Goal: Task Accomplishment & Management: Use online tool/utility

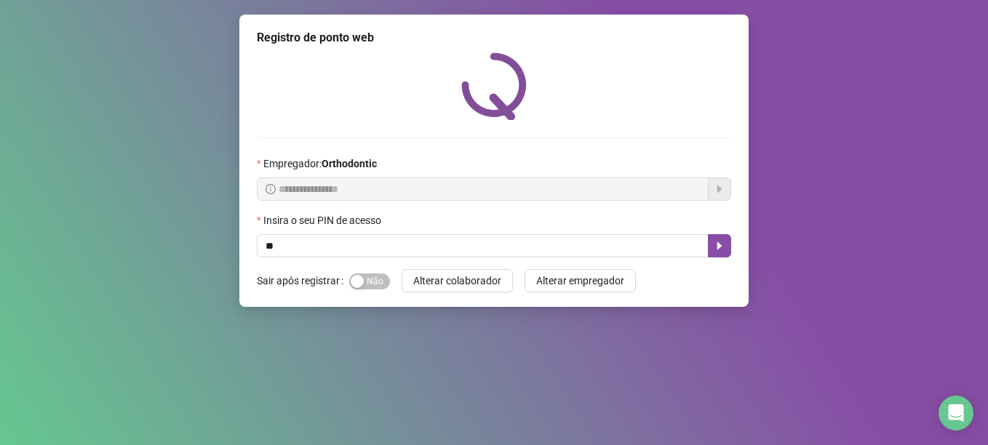
type input "*"
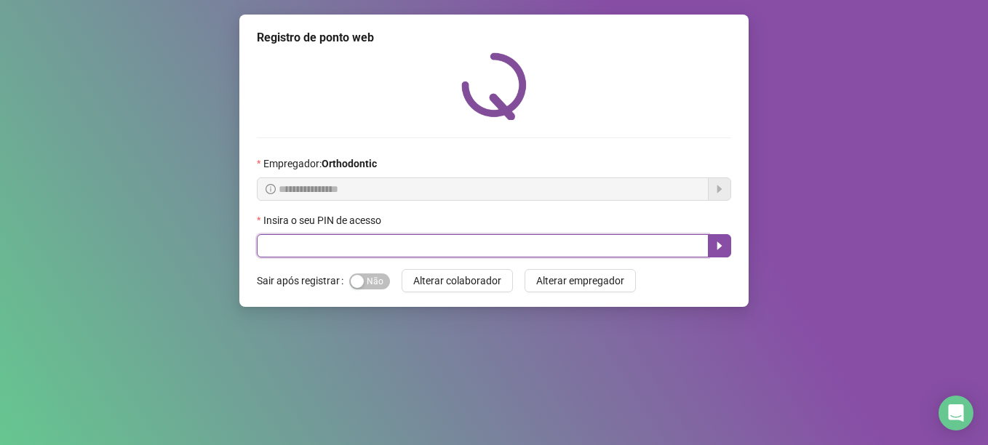
click at [490, 242] on input "text" at bounding box center [483, 245] width 452 height 23
type input "*****"
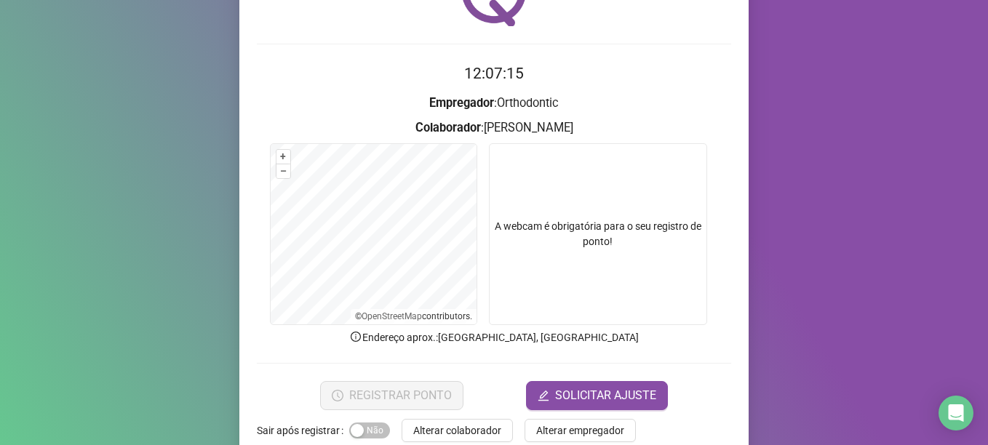
scroll to position [123, 0]
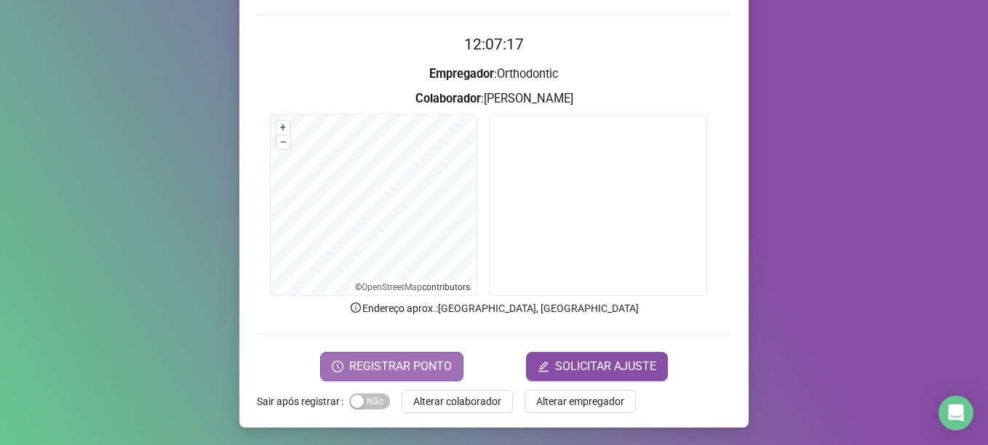
click at [399, 360] on span "REGISTRAR PONTO" at bounding box center [400, 366] width 103 height 17
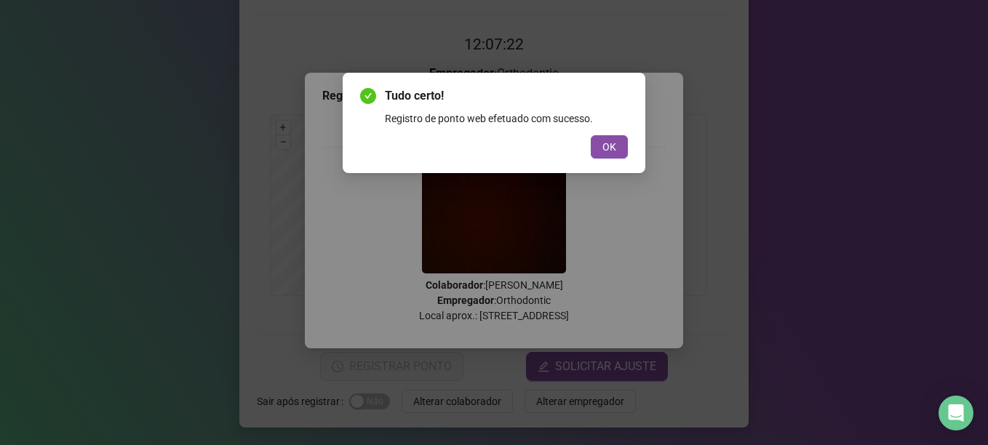
drag, startPoint x: 609, startPoint y: 144, endPoint x: 536, endPoint y: 265, distance: 141.6
click at [609, 145] on span "OK" at bounding box center [609, 147] width 14 height 16
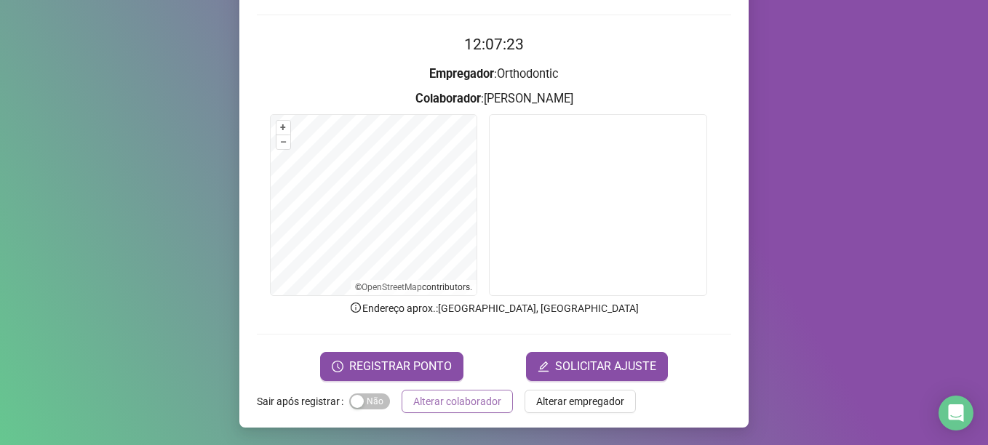
click at [450, 404] on span "Alterar colaborador" at bounding box center [457, 401] width 88 height 16
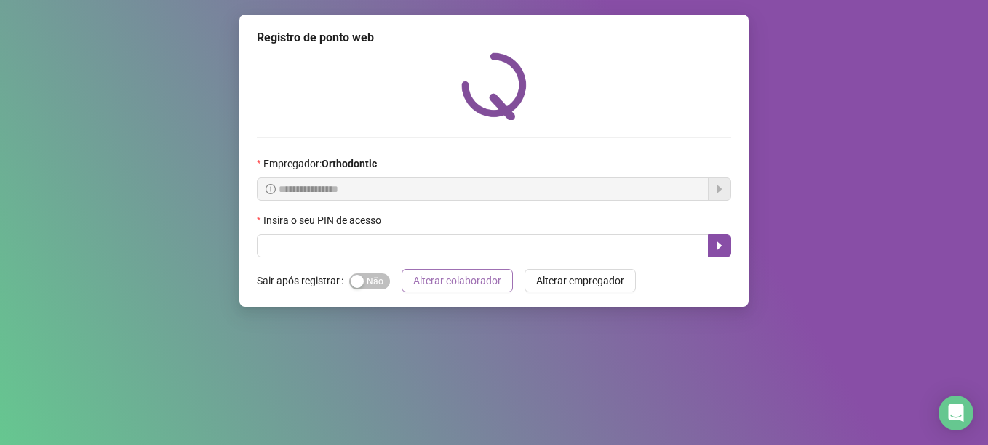
scroll to position [0, 0]
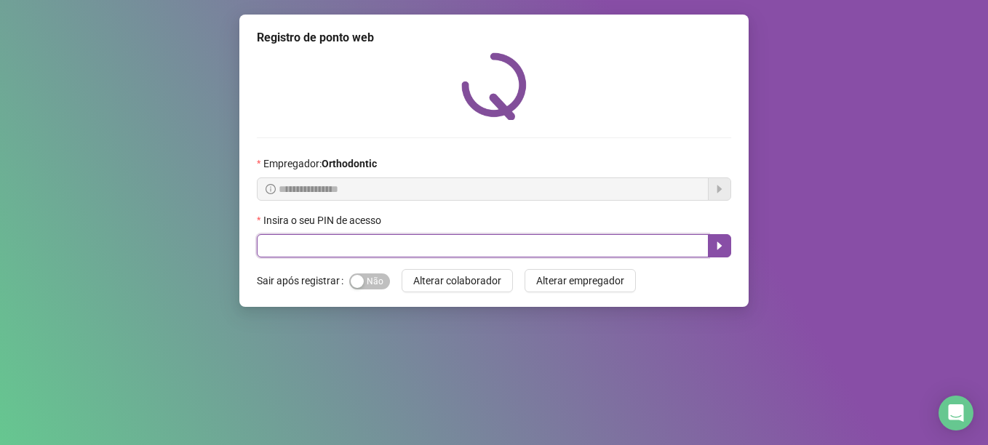
click at [358, 249] on input "text" at bounding box center [483, 245] width 452 height 23
type input "*****"
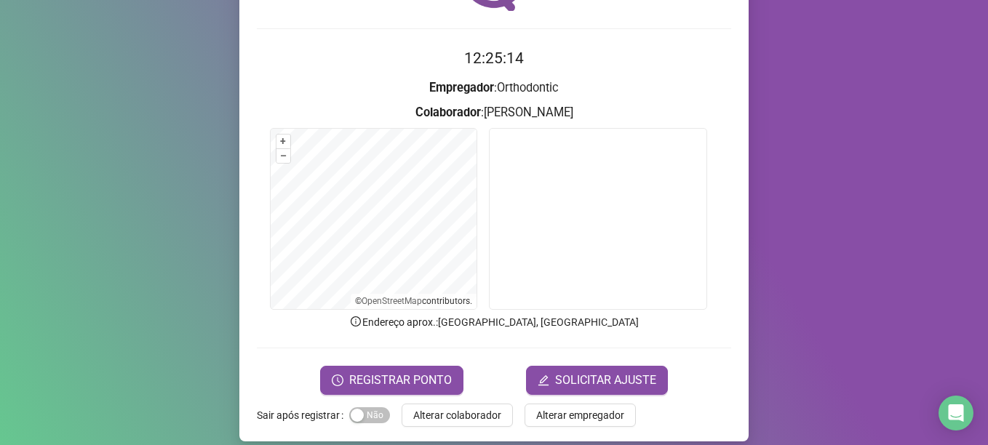
scroll to position [123, 0]
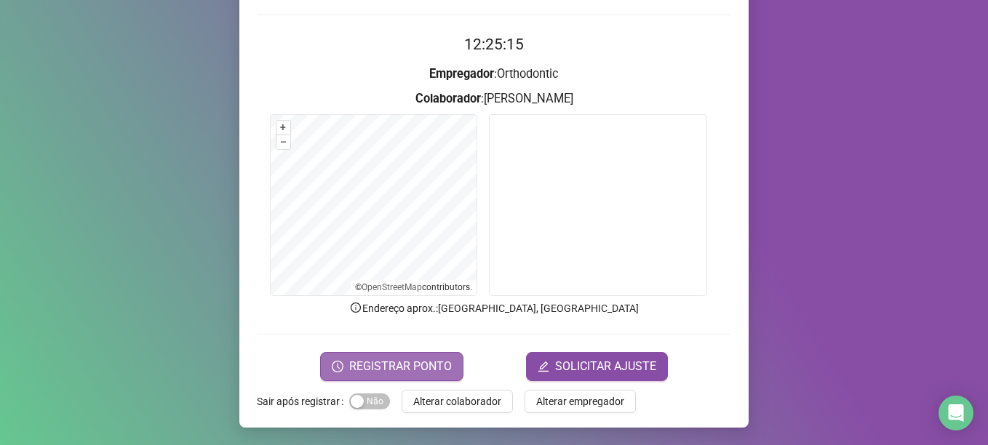
click at [415, 367] on span "REGISTRAR PONTO" at bounding box center [400, 366] width 103 height 17
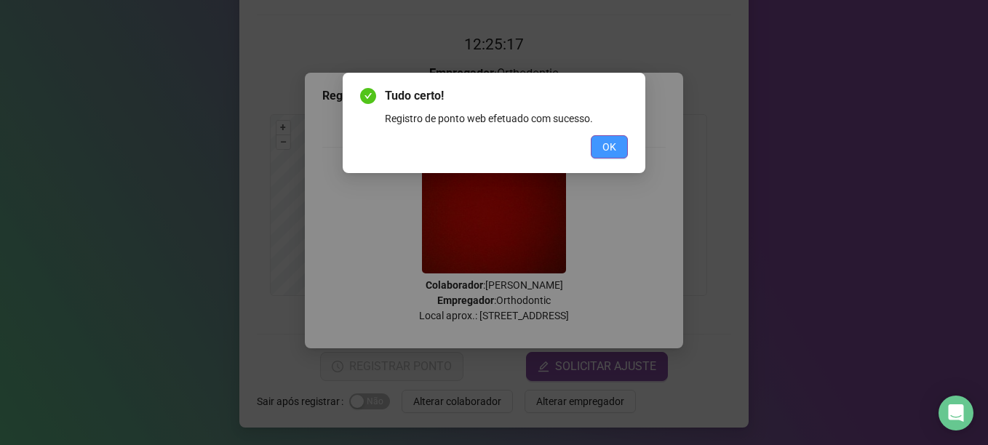
click at [609, 142] on span "OK" at bounding box center [609, 147] width 14 height 16
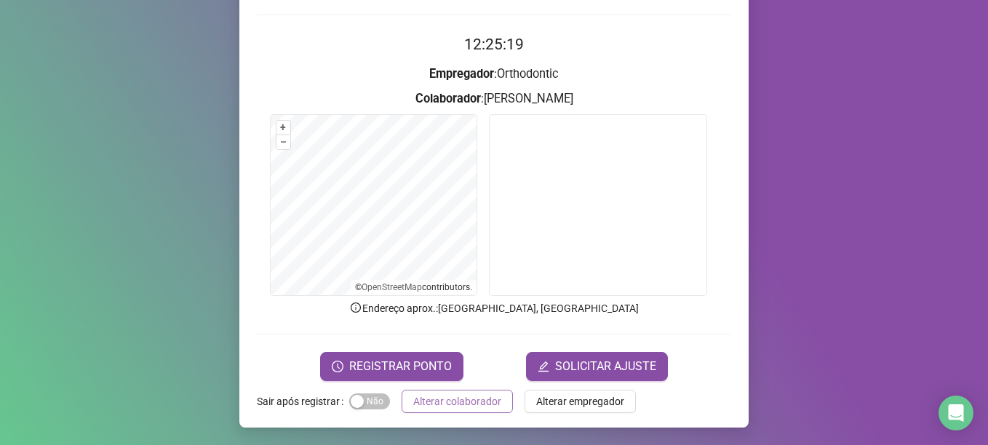
click at [479, 397] on span "Alterar colaborador" at bounding box center [457, 401] width 88 height 16
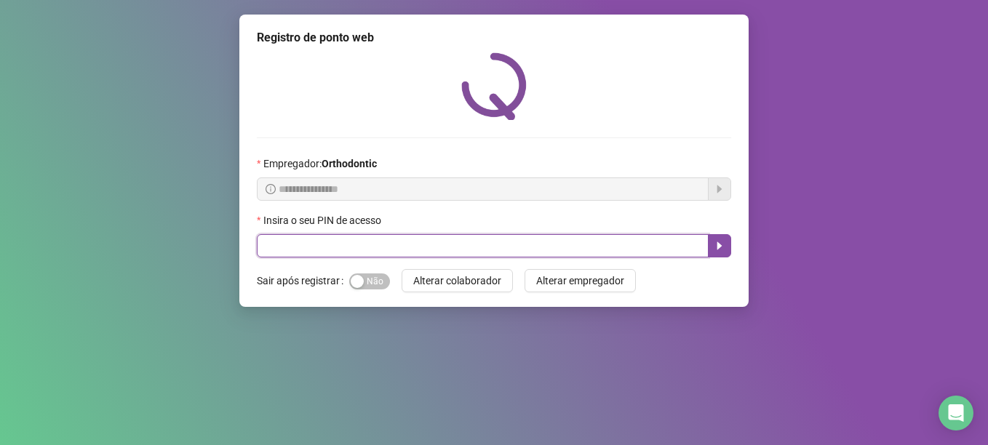
click at [417, 257] on input "text" at bounding box center [483, 245] width 452 height 23
type input "*****"
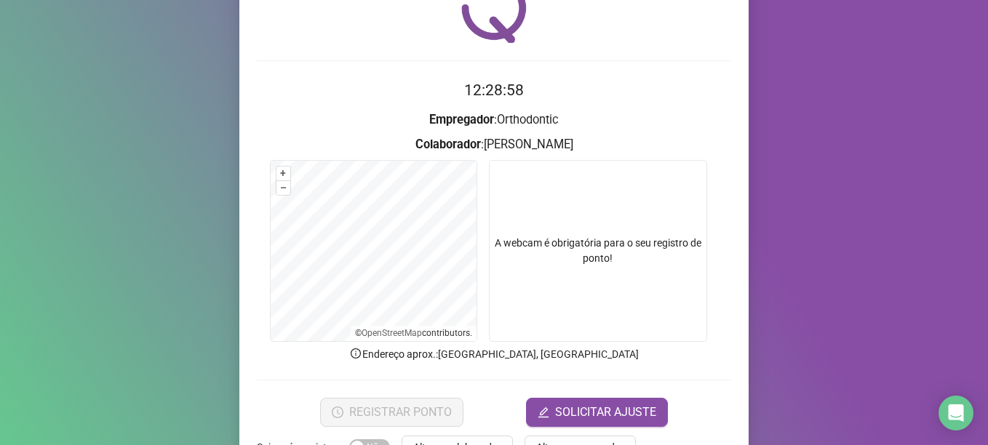
scroll to position [123, 0]
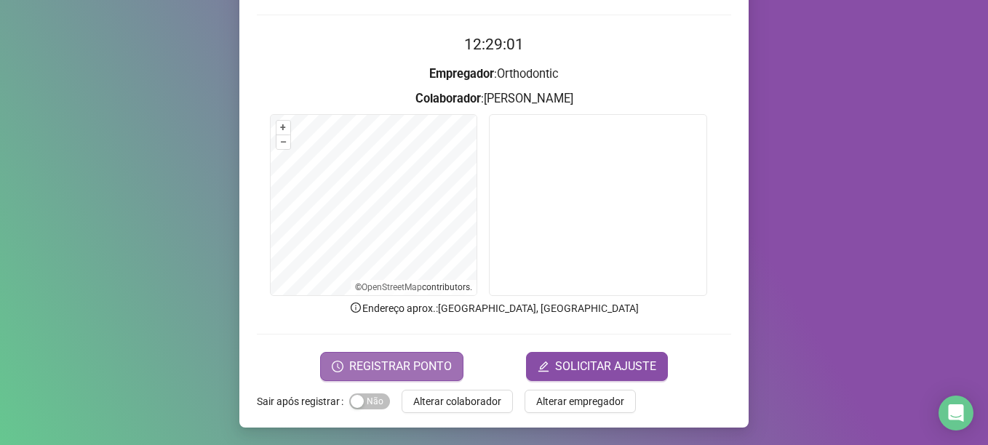
click at [380, 373] on span "REGISTRAR PONTO" at bounding box center [400, 366] width 103 height 17
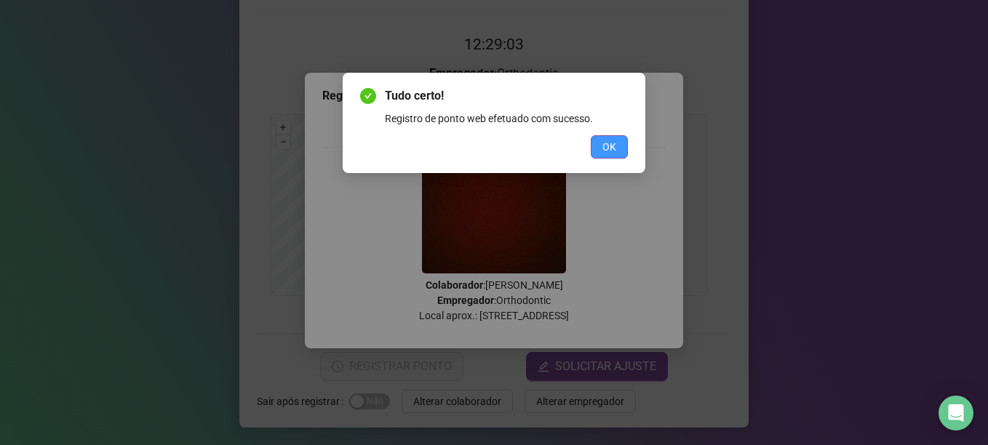
click at [612, 138] on button "OK" at bounding box center [608, 146] width 37 height 23
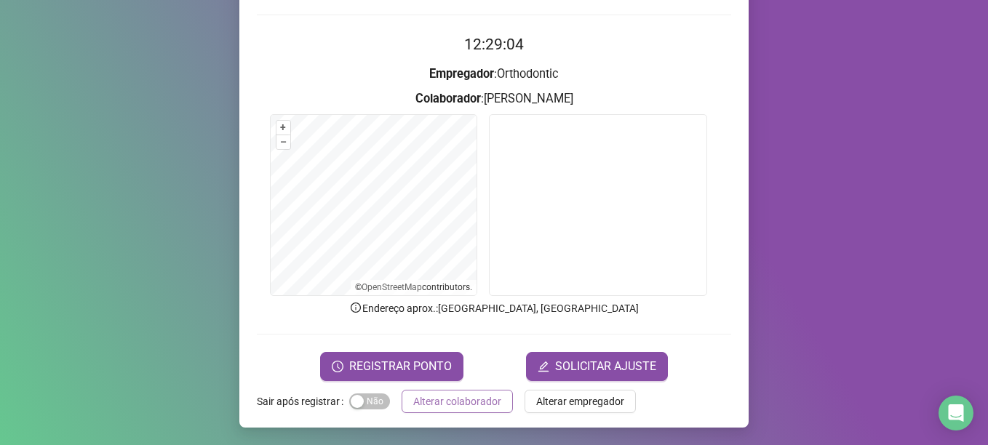
click at [471, 400] on span "Alterar colaborador" at bounding box center [457, 401] width 88 height 16
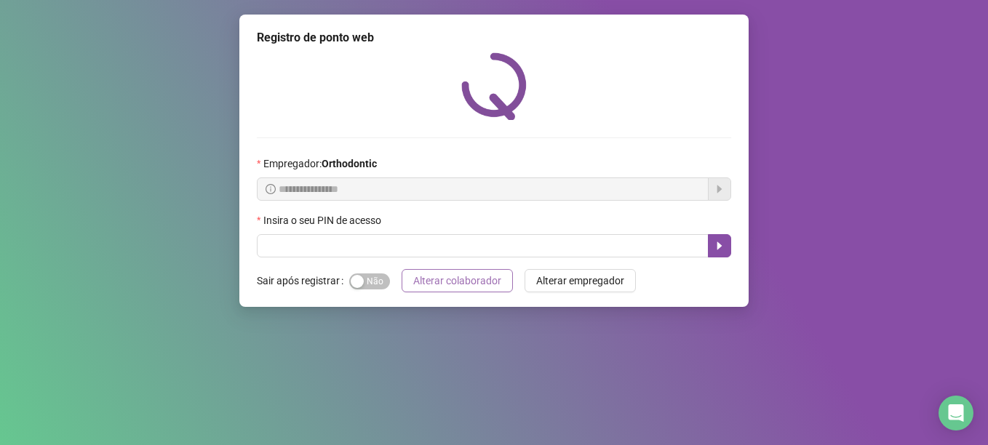
scroll to position [0, 0]
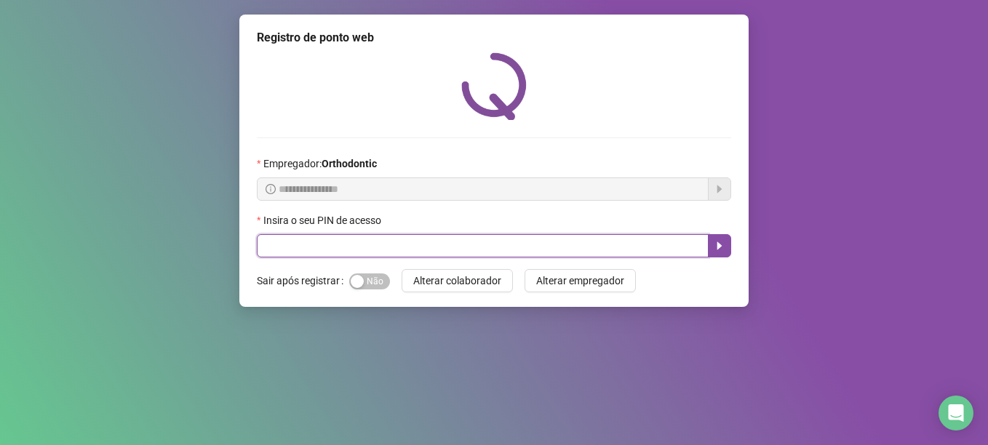
click at [383, 240] on input "text" at bounding box center [483, 245] width 452 height 23
type input "*****"
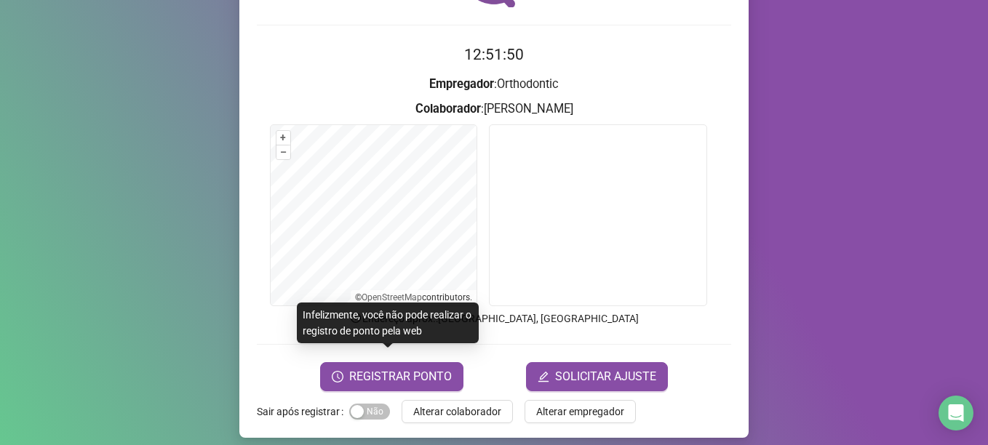
scroll to position [123, 0]
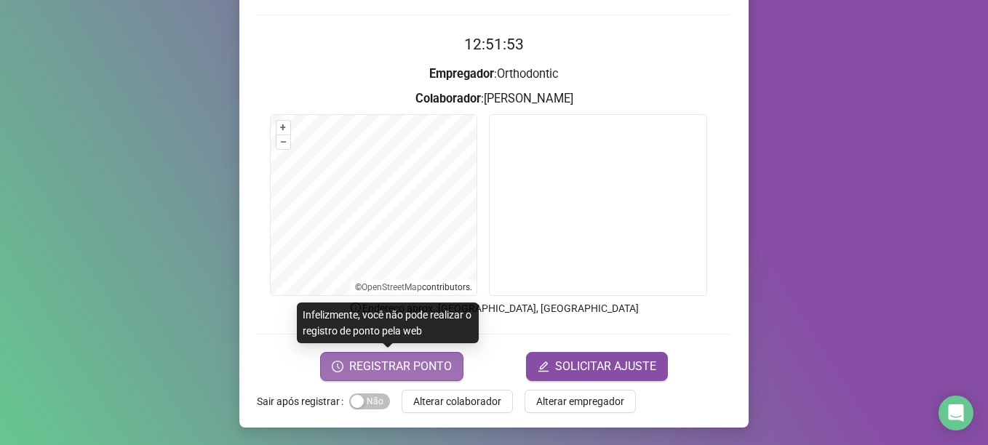
click at [442, 366] on span "REGISTRAR PONTO" at bounding box center [400, 366] width 103 height 17
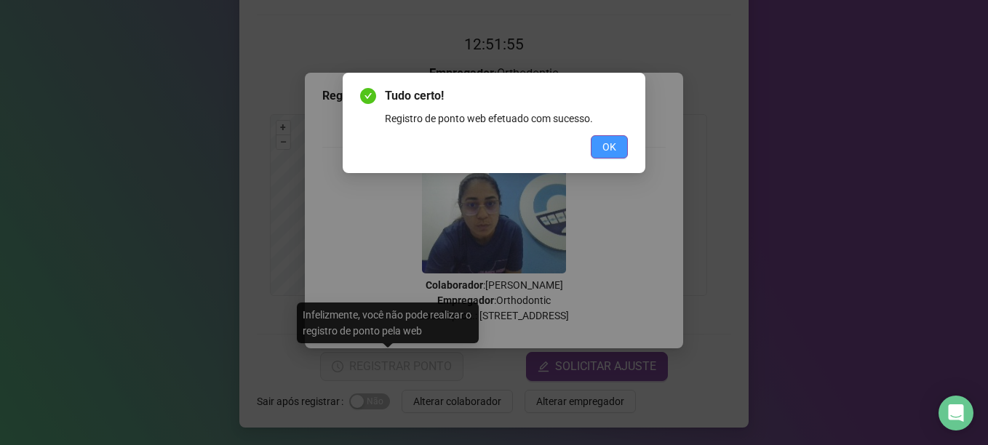
click at [611, 139] on span "OK" at bounding box center [609, 147] width 14 height 16
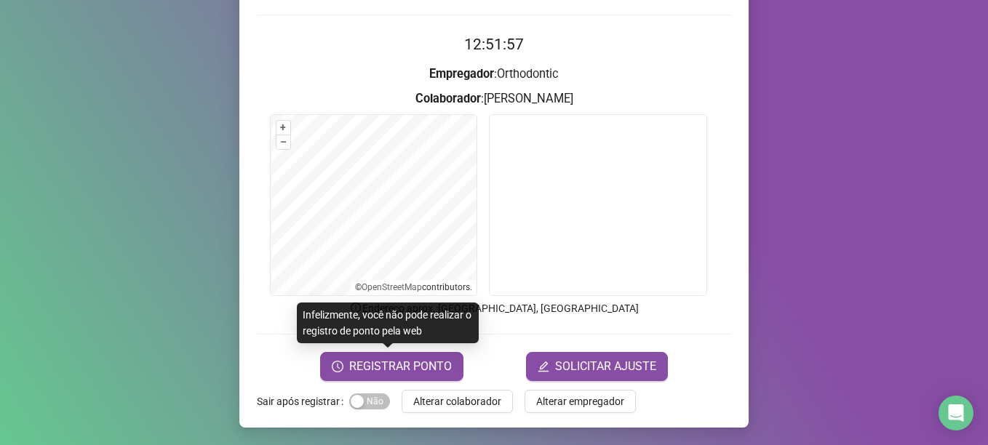
drag, startPoint x: 419, startPoint y: 340, endPoint x: 422, endPoint y: 348, distance: 9.2
click at [422, 348] on body "Página inicial Registrar ponto Espelho de ponto Meus registros Minhas solicitaç…" at bounding box center [494, 222] width 988 height 445
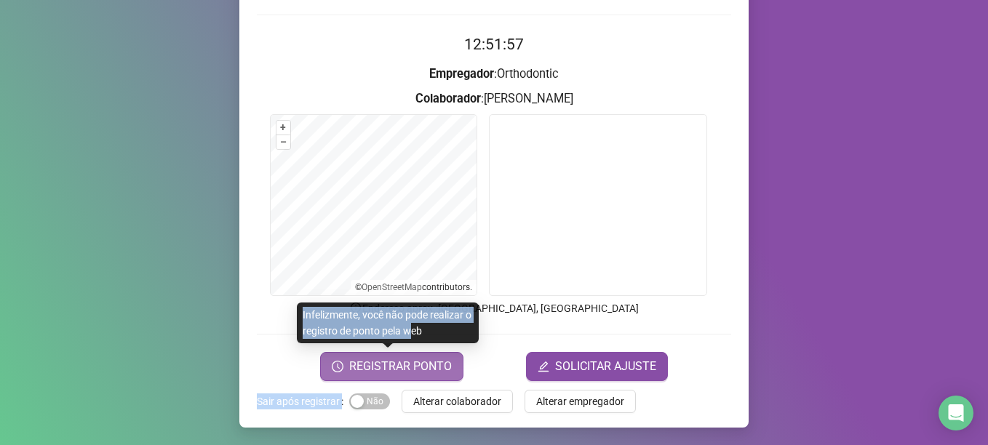
click at [423, 361] on span "REGISTRAR PONTO" at bounding box center [400, 366] width 103 height 17
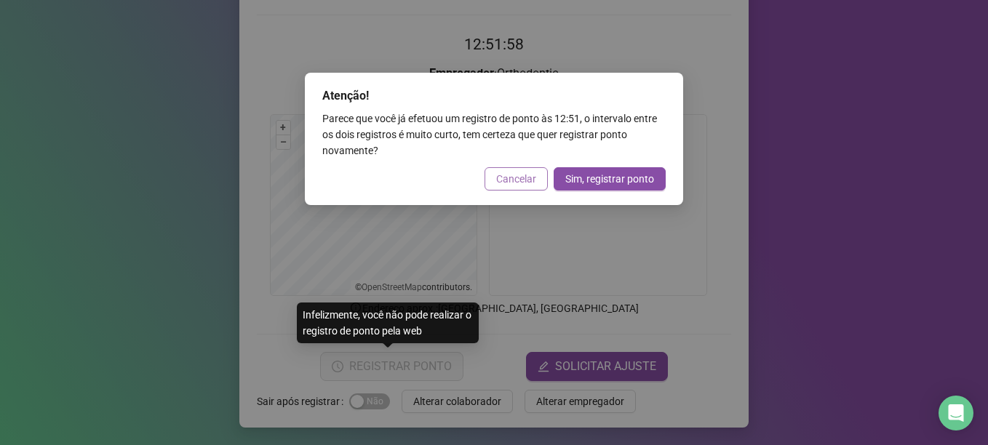
drag, startPoint x: 530, startPoint y: 164, endPoint x: 527, endPoint y: 177, distance: 13.6
click at [530, 167] on div "Atenção! Parece que você já efetuou um registro de ponto às 12:51 , o intervalo…" at bounding box center [494, 139] width 378 height 132
click at [529, 176] on span "Cancelar" at bounding box center [516, 179] width 40 height 16
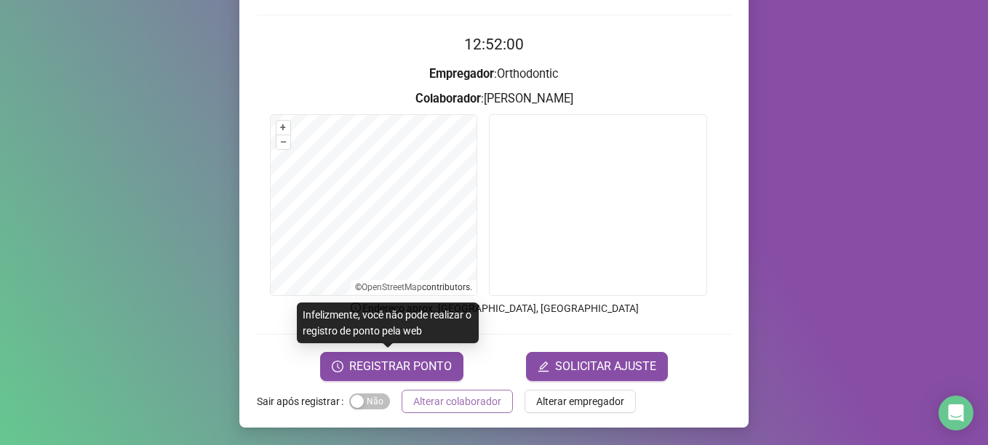
click at [472, 402] on span "Alterar colaborador" at bounding box center [457, 401] width 88 height 16
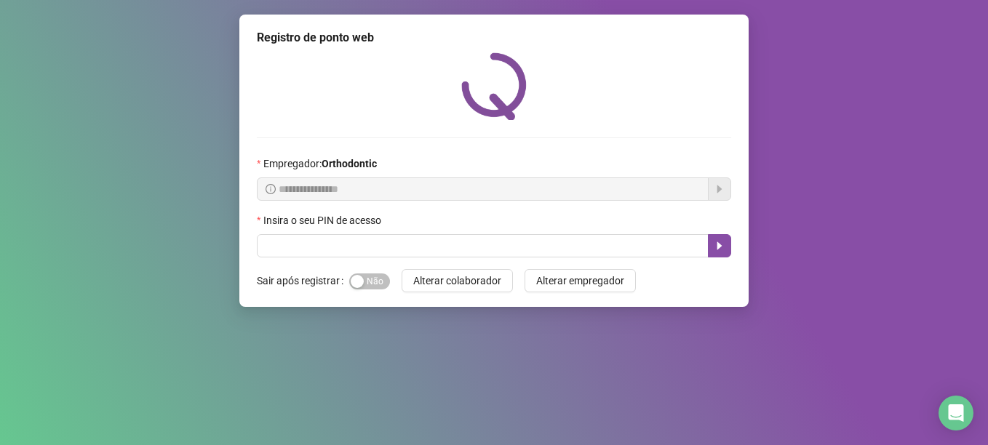
click at [401, 269] on button "Alterar colaborador" at bounding box center [456, 280] width 111 height 23
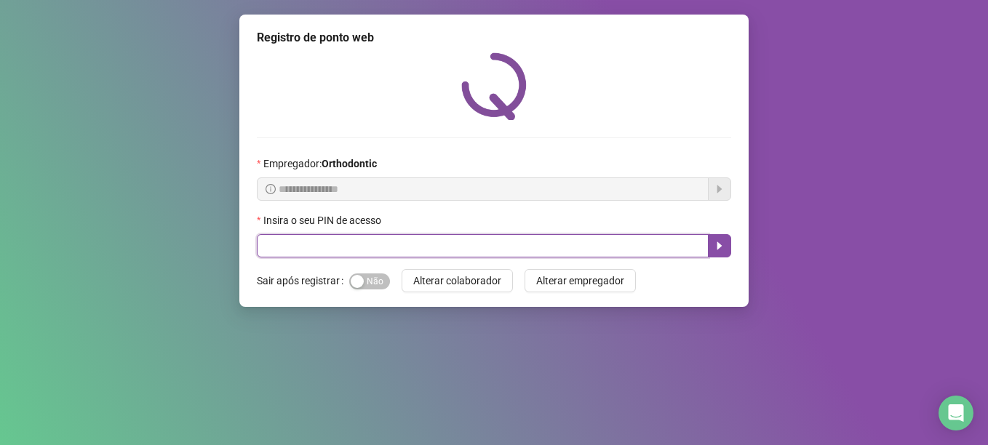
drag, startPoint x: 444, startPoint y: 242, endPoint x: 512, endPoint y: 247, distance: 68.5
click at [445, 242] on input "text" at bounding box center [483, 245] width 452 height 23
type input "*****"
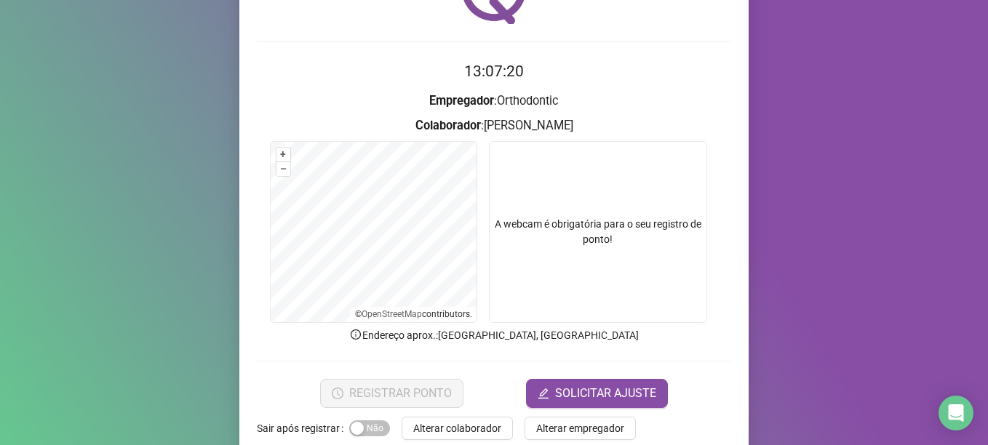
scroll to position [123, 0]
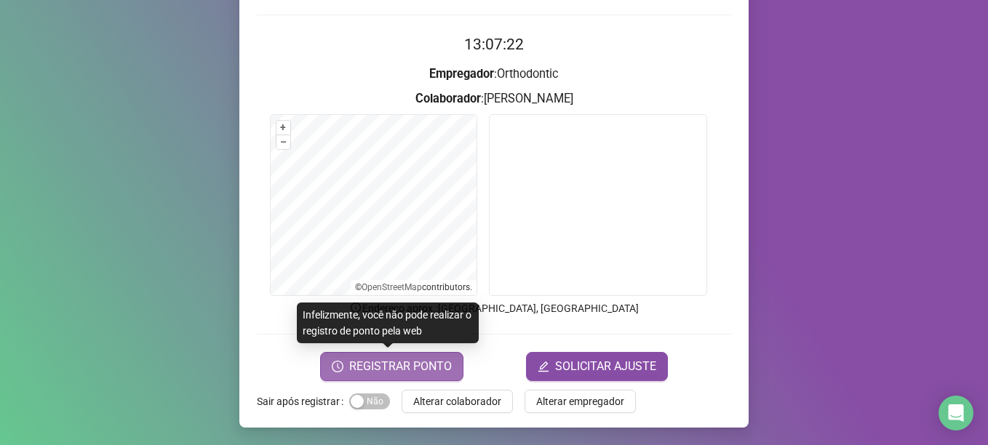
click at [412, 362] on span "REGISTRAR PONTO" at bounding box center [400, 366] width 103 height 17
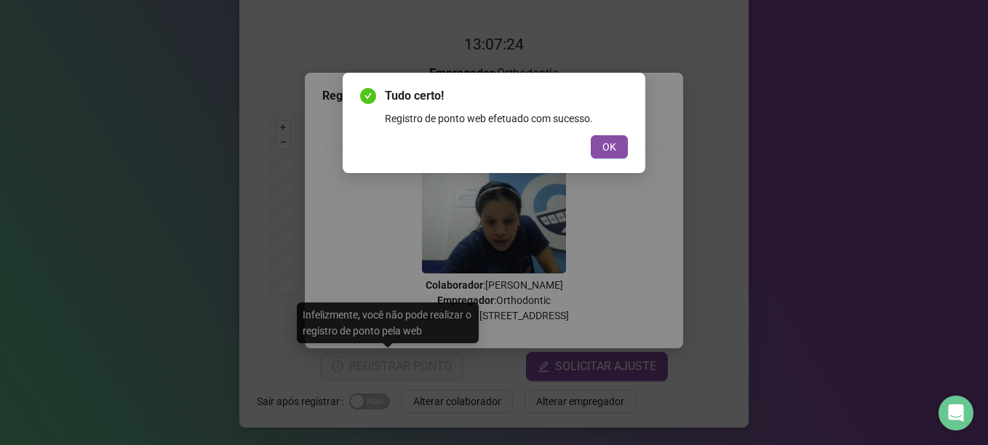
drag, startPoint x: 601, startPoint y: 139, endPoint x: 567, endPoint y: 241, distance: 108.1
click at [599, 155] on button "OK" at bounding box center [608, 146] width 37 height 23
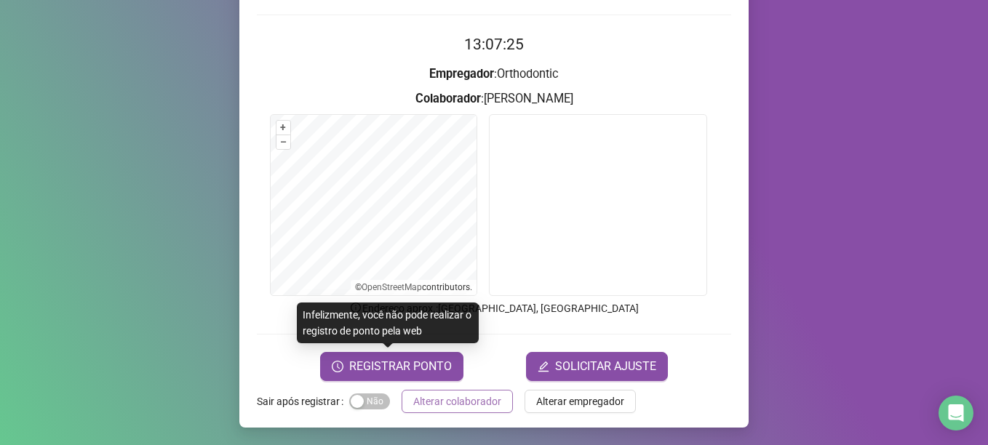
click at [471, 394] on span "Alterar colaborador" at bounding box center [457, 401] width 88 height 16
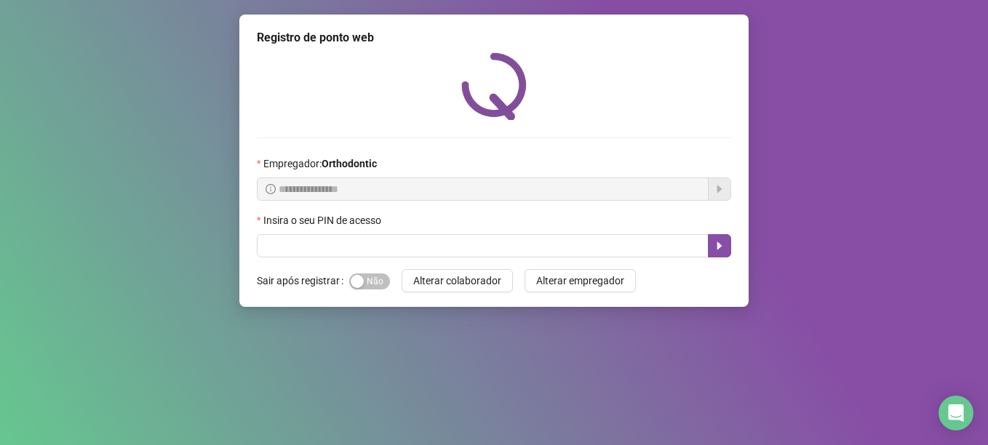
scroll to position [0, 0]
